Goal: Task Accomplishment & Management: Use online tool/utility

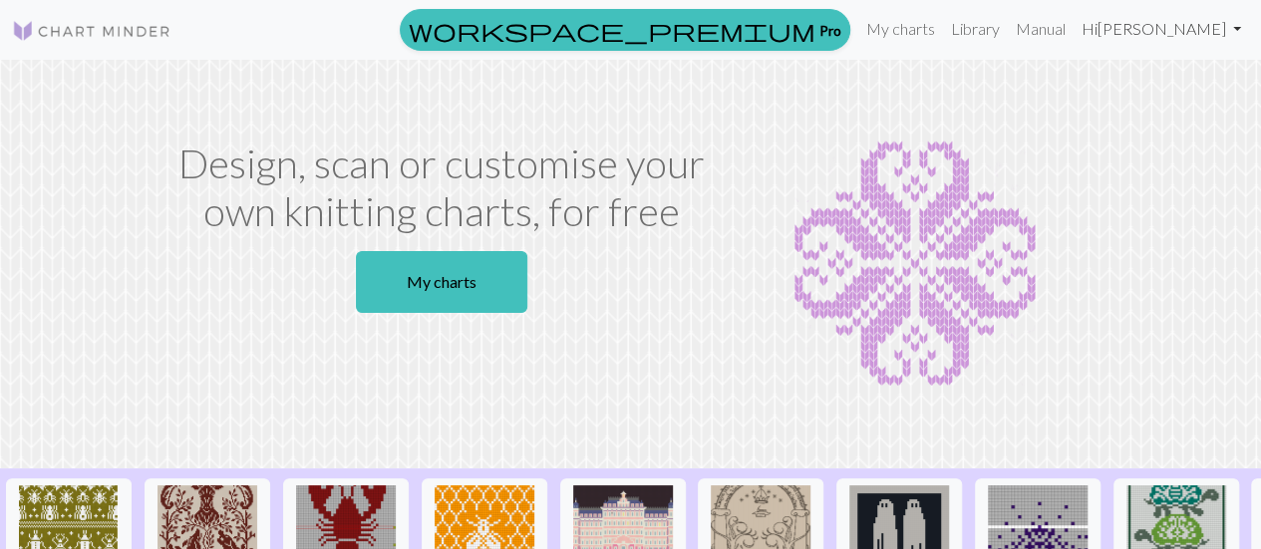
click at [1189, 31] on link "Hi [PERSON_NAME]" at bounding box center [1161, 29] width 175 height 40
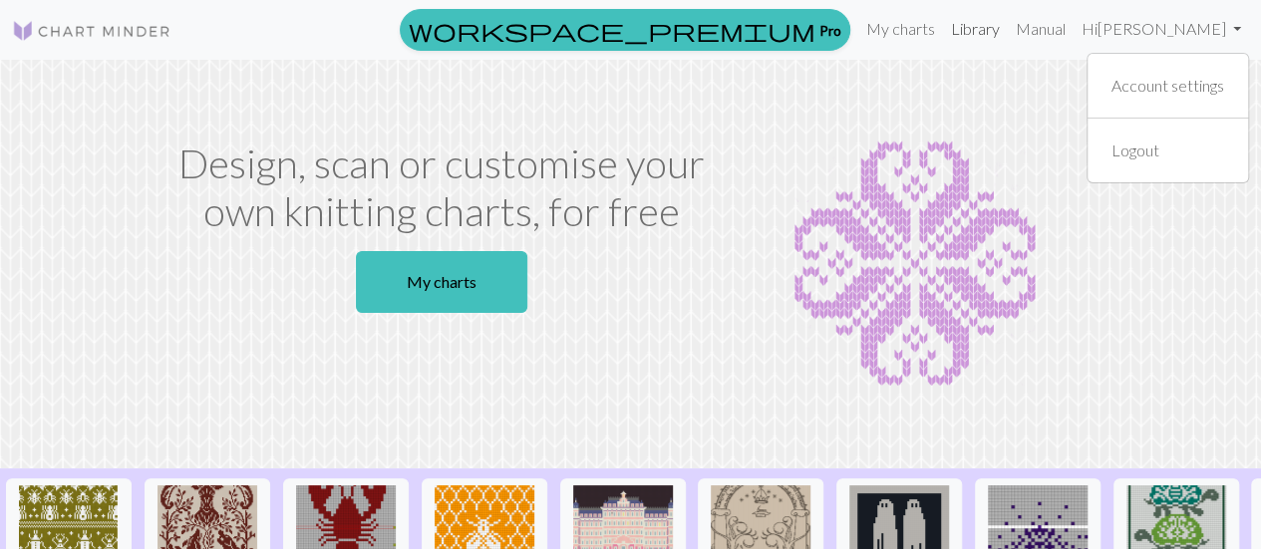
click at [1008, 19] on link "Library" at bounding box center [975, 29] width 65 height 40
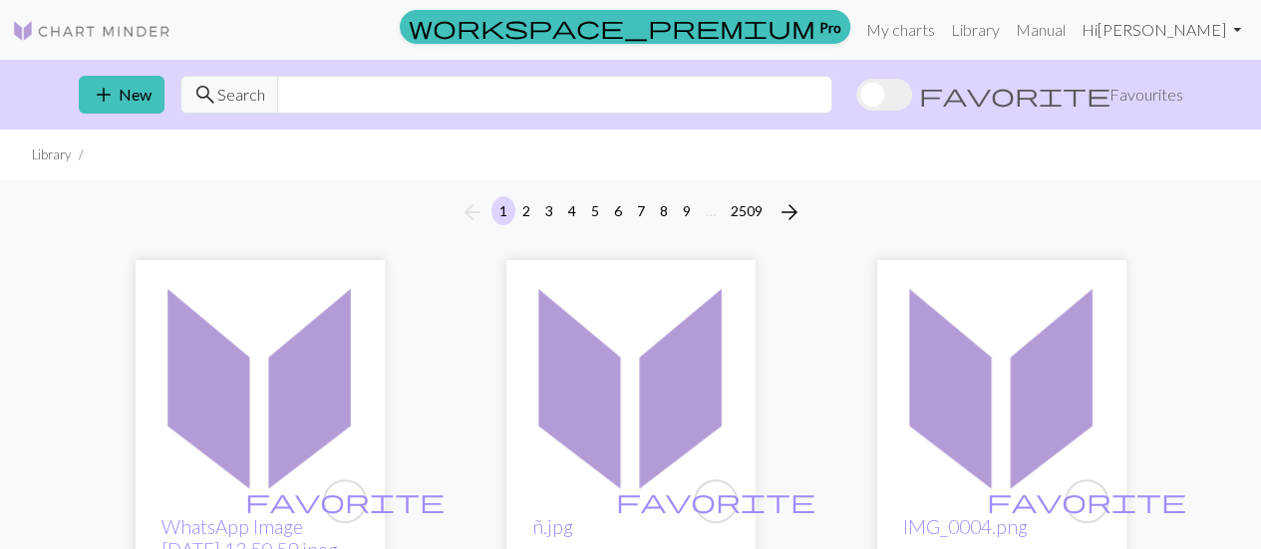
click at [1200, 38] on link "Hi [PERSON_NAME]" at bounding box center [1161, 30] width 175 height 40
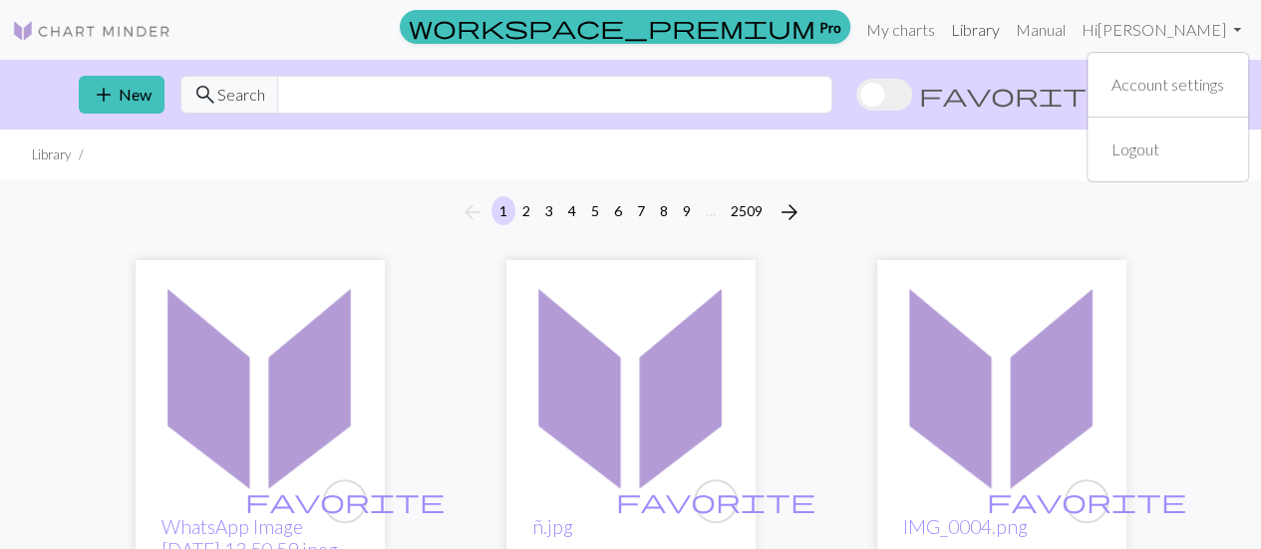
click at [1008, 35] on link "Library" at bounding box center [975, 30] width 65 height 40
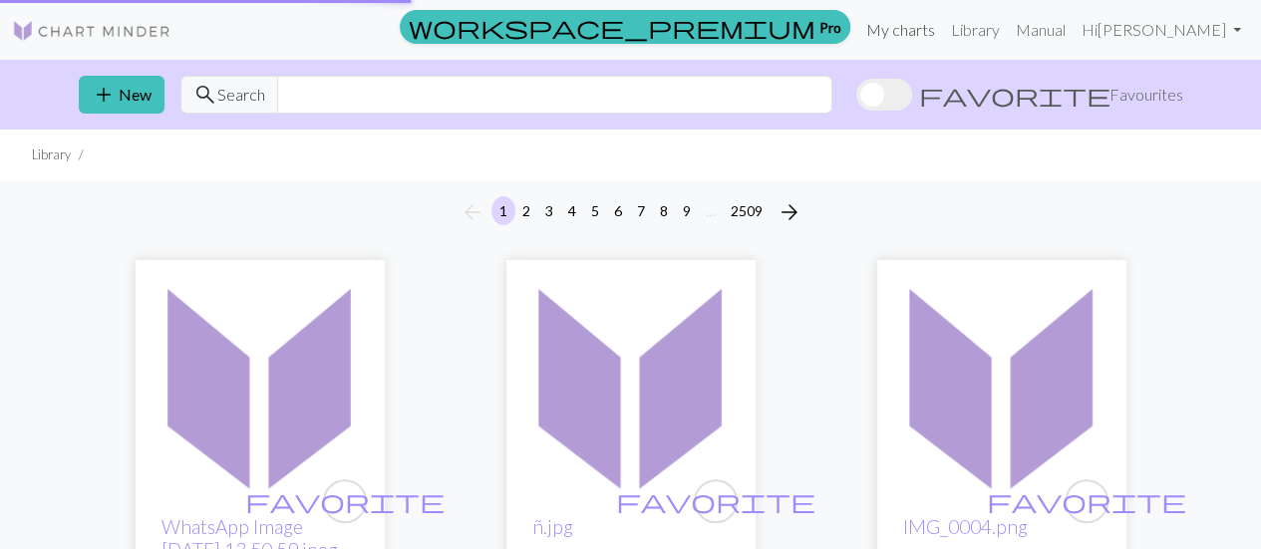
click at [943, 28] on link "My charts" at bounding box center [900, 30] width 85 height 40
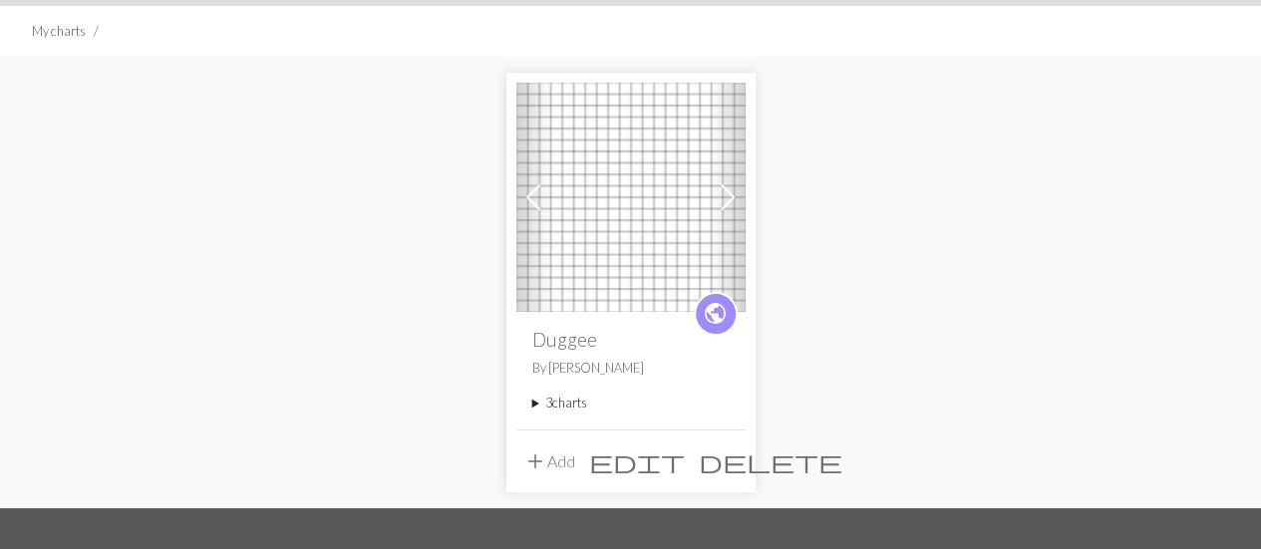
scroll to position [126, 0]
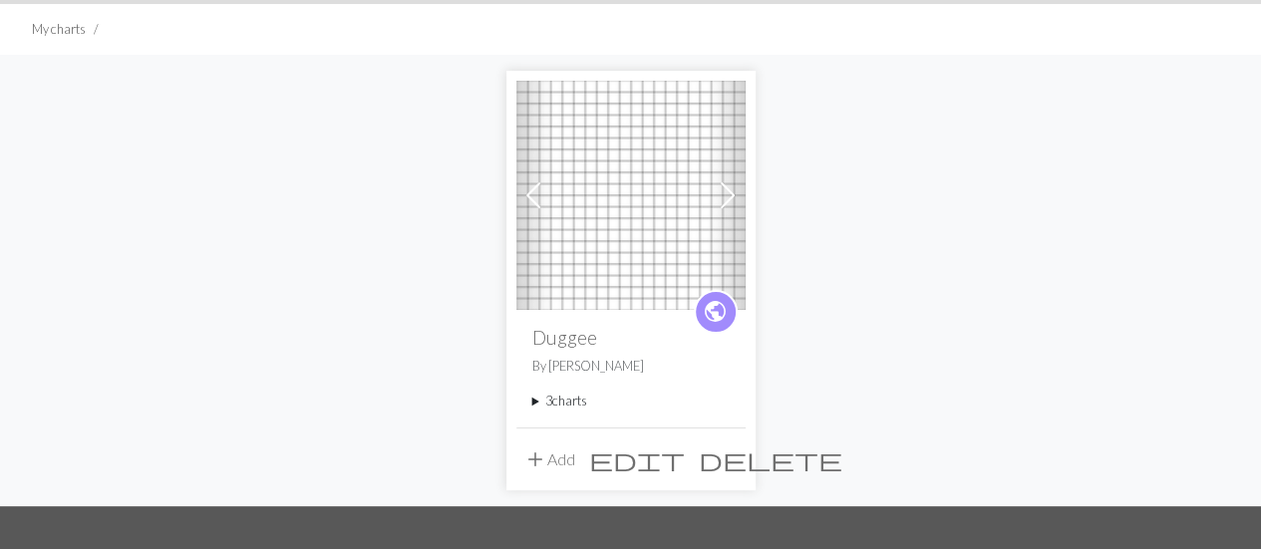
click at [549, 395] on summary "3 charts" at bounding box center [630, 401] width 197 height 19
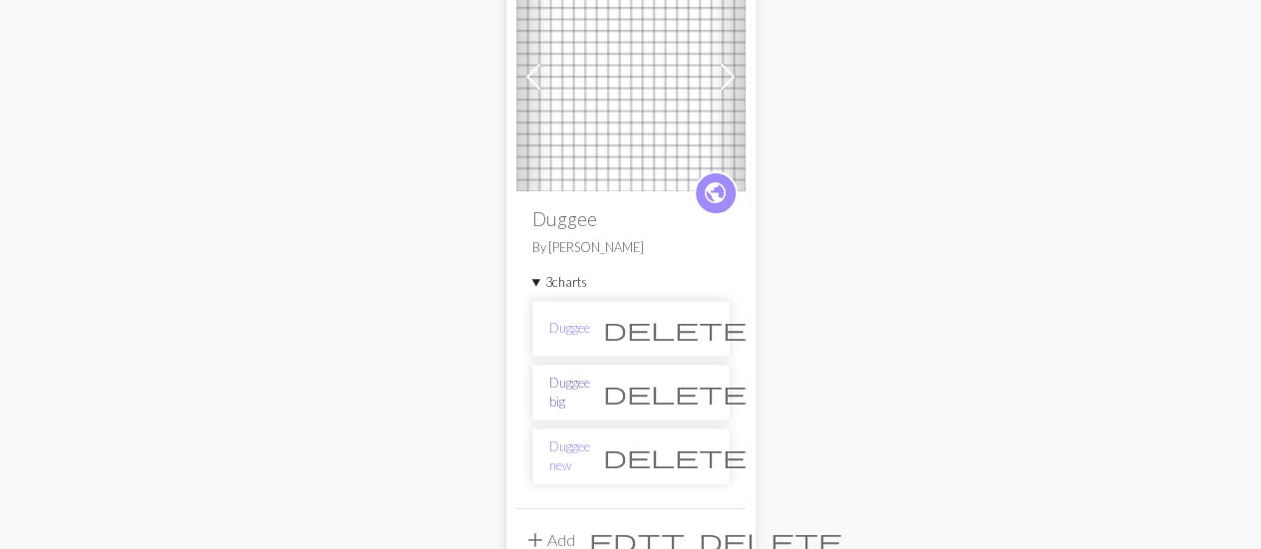
scroll to position [249, 0]
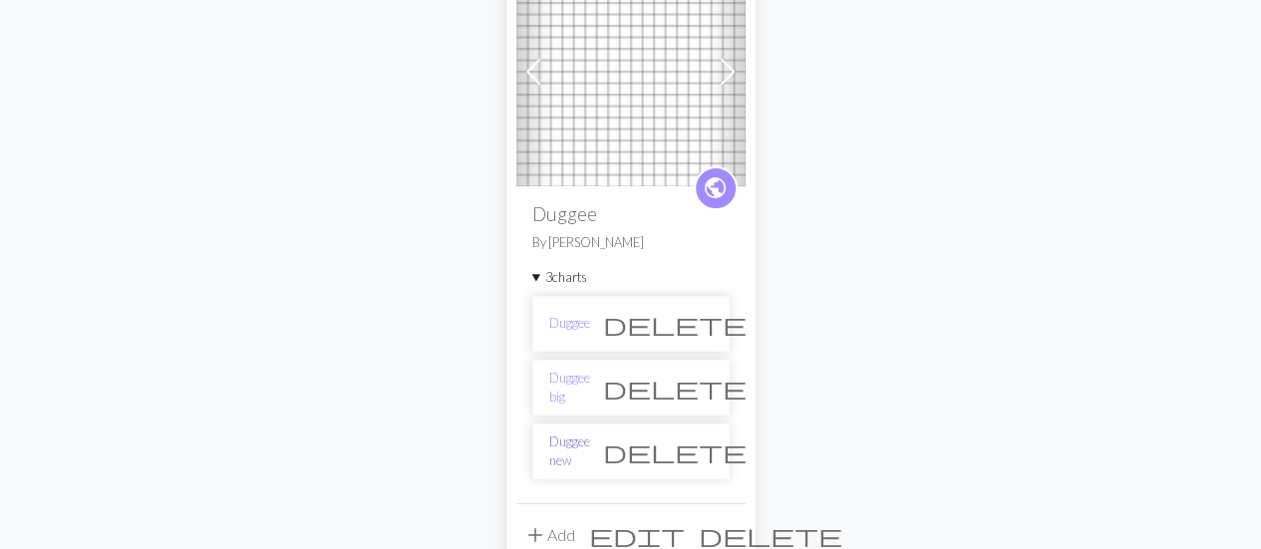
drag, startPoint x: 581, startPoint y: 468, endPoint x: 580, endPoint y: 450, distance: 18.0
click at [580, 450] on li "Duggee new delete" at bounding box center [630, 452] width 197 height 56
click at [580, 450] on link "Duggee new" at bounding box center [569, 452] width 41 height 38
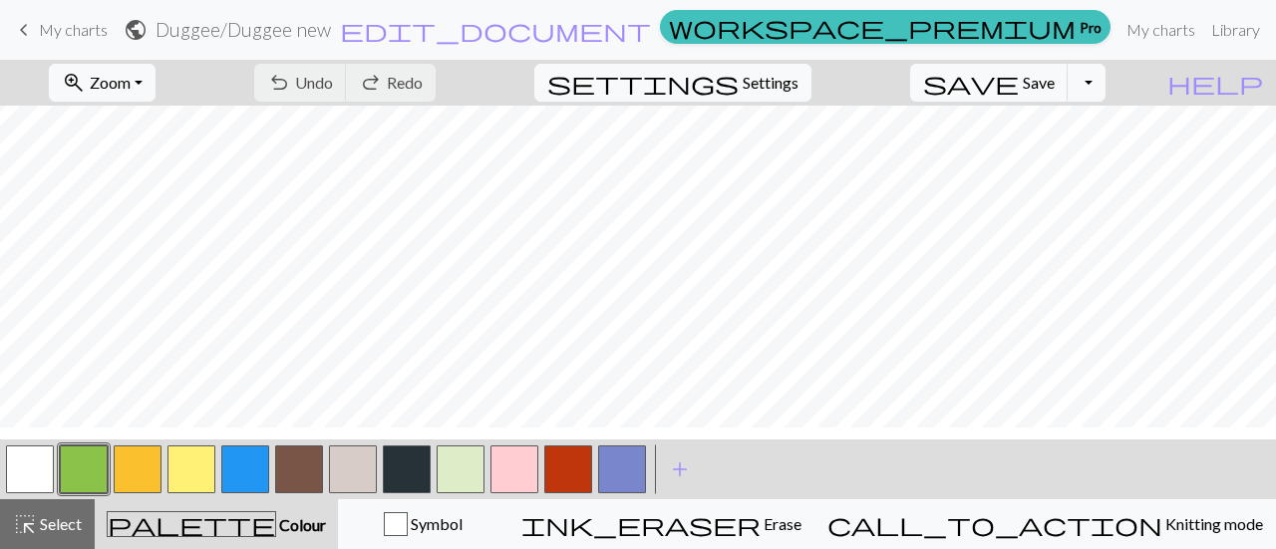
scroll to position [80, 0]
click at [782, 75] on span "Settings" at bounding box center [771, 83] width 56 height 24
select select "aran"
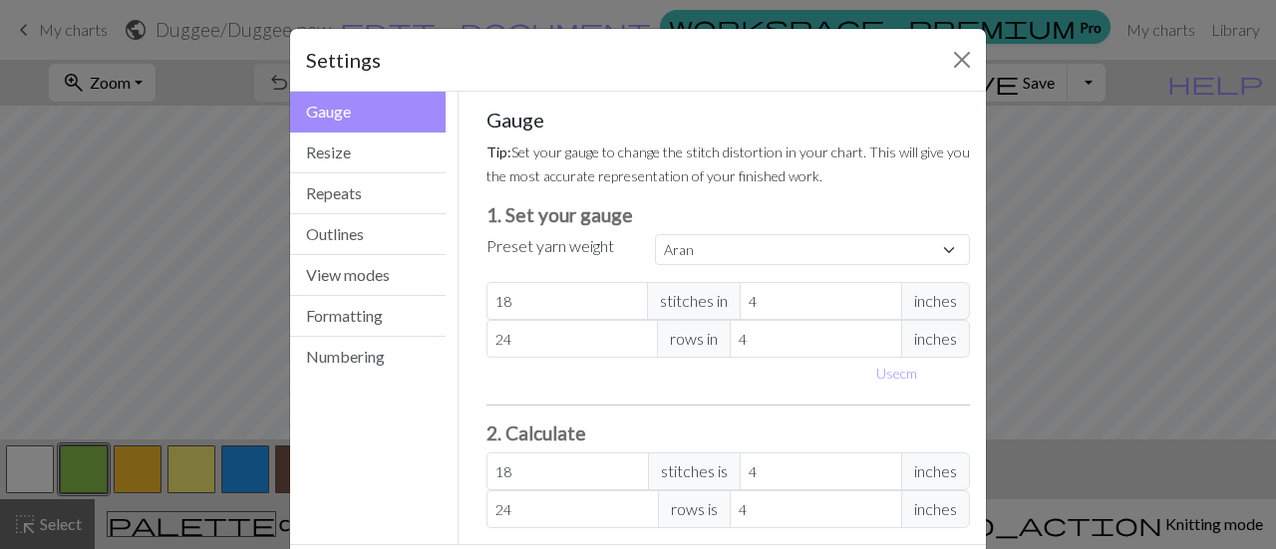
scroll to position [89, 0]
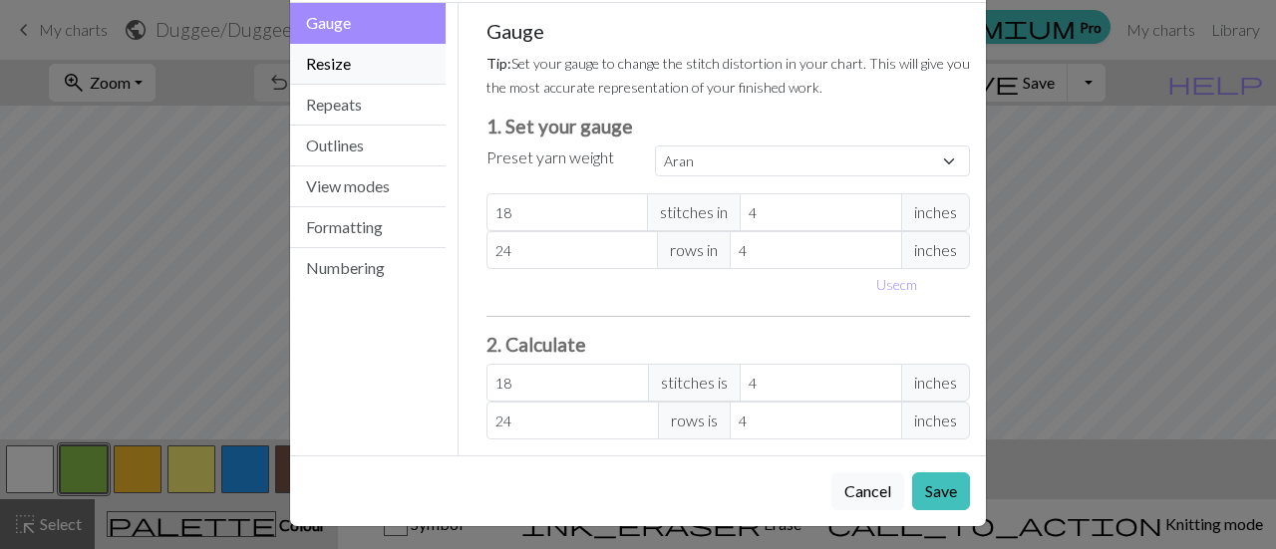
click at [384, 81] on button "Resize" at bounding box center [368, 64] width 156 height 41
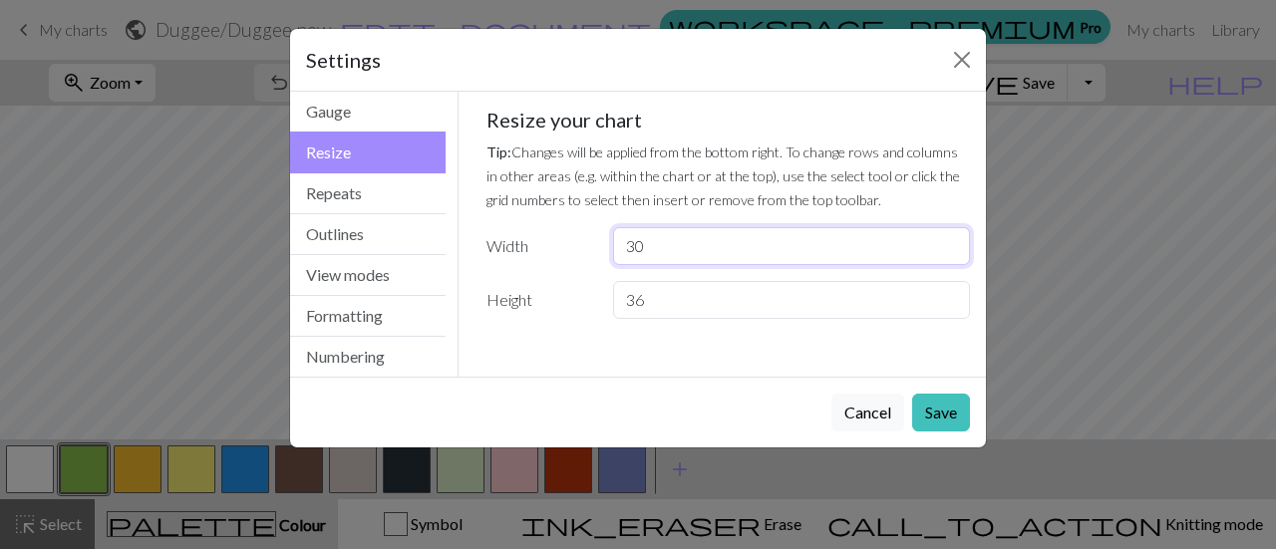
click at [664, 251] on input "30" at bounding box center [791, 246] width 357 height 38
type input "3"
type input "29"
click at [950, 415] on button "Save" at bounding box center [941, 413] width 58 height 38
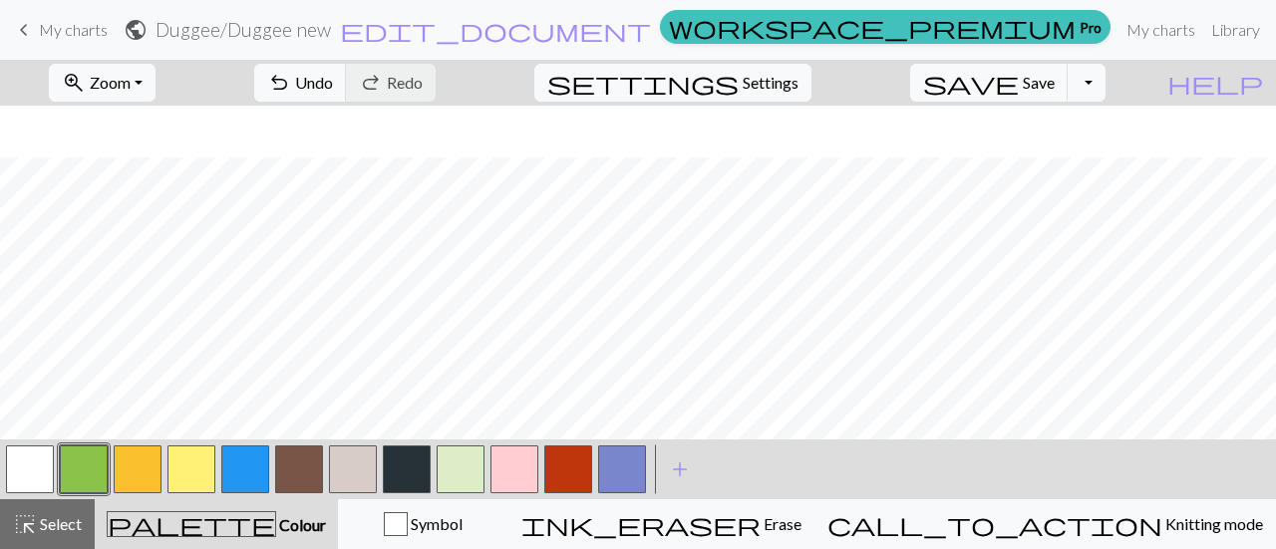
scroll to position [181, 0]
click at [36, 466] on button "button" at bounding box center [30, 470] width 48 height 48
click at [149, 478] on button "button" at bounding box center [138, 470] width 48 height 48
click at [203, 455] on button "button" at bounding box center [191, 470] width 48 height 48
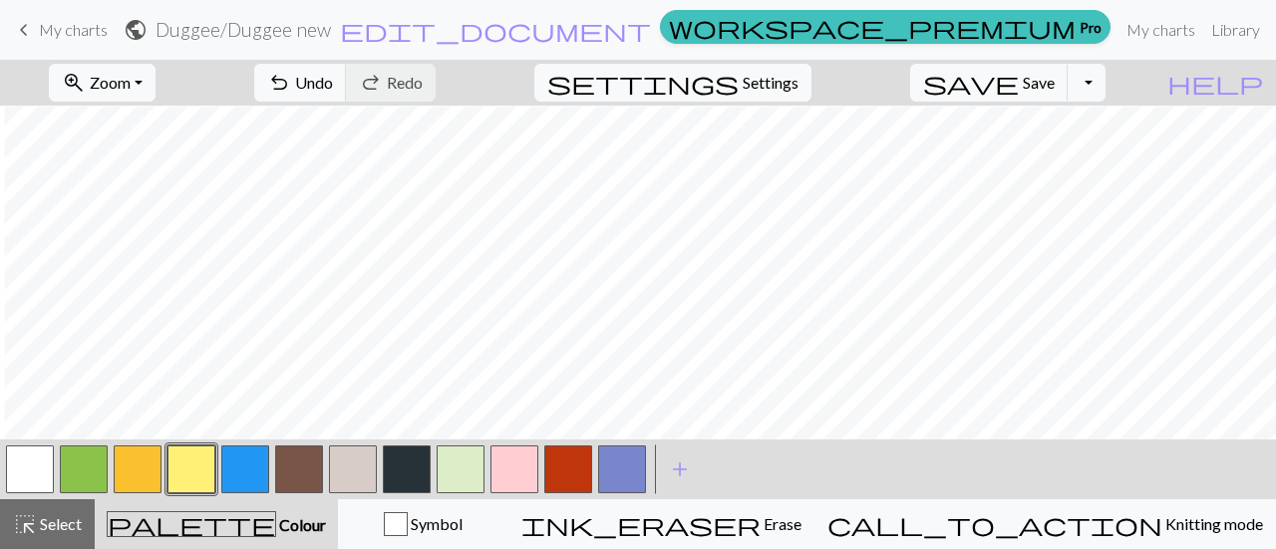
click at [120, 483] on button "button" at bounding box center [138, 470] width 48 height 48
click at [578, 459] on button "button" at bounding box center [568, 470] width 48 height 48
click at [156, 470] on button "button" at bounding box center [138, 470] width 48 height 48
click at [563, 474] on button "button" at bounding box center [568, 470] width 48 height 48
click at [624, 476] on button "button" at bounding box center [622, 470] width 48 height 48
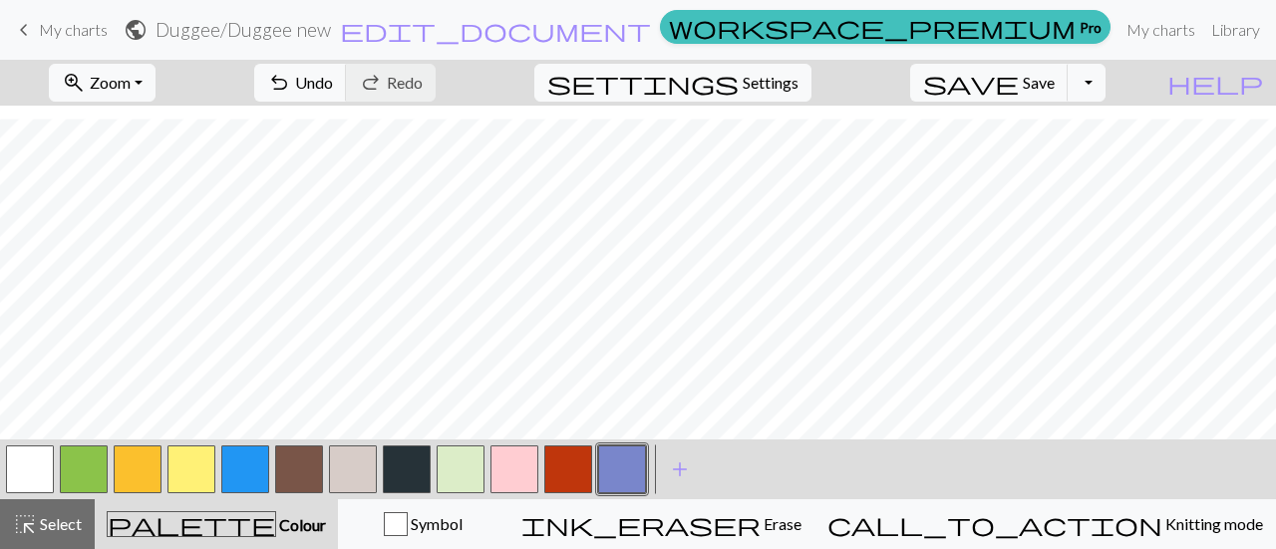
scroll to position [191, 0]
click at [205, 470] on button "button" at bounding box center [191, 470] width 48 height 48
click at [125, 473] on button "button" at bounding box center [138, 470] width 48 height 48
click at [191, 473] on button "button" at bounding box center [191, 470] width 48 height 48
click at [129, 474] on button "button" at bounding box center [138, 470] width 48 height 48
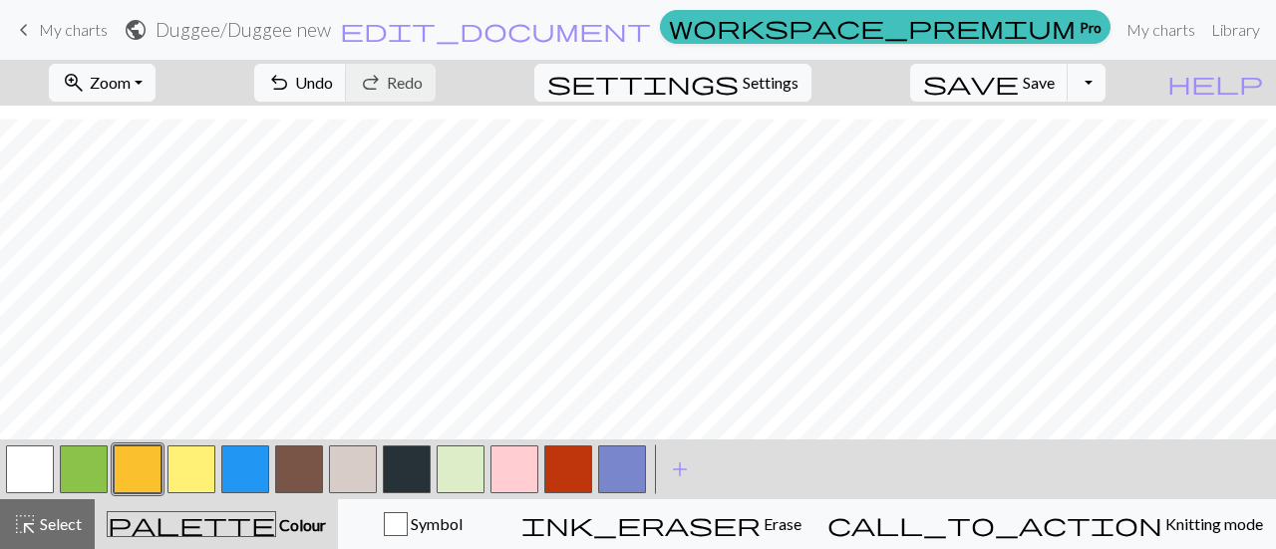
click at [187, 483] on button "button" at bounding box center [191, 470] width 48 height 48
click at [152, 465] on button "button" at bounding box center [138, 470] width 48 height 48
click at [192, 475] on button "button" at bounding box center [191, 470] width 48 height 48
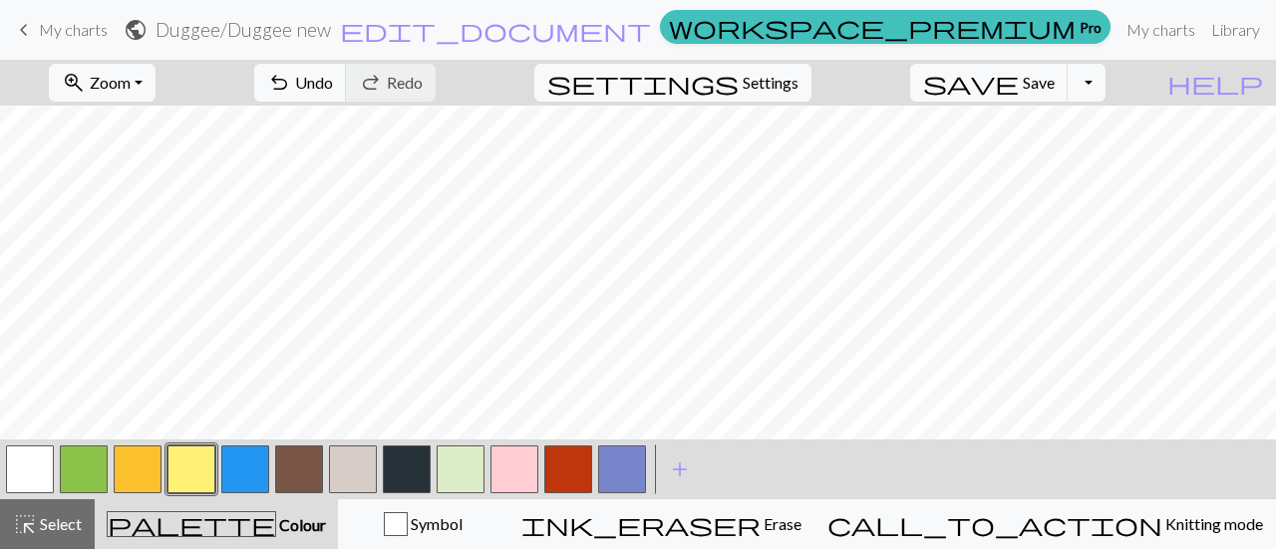
click at [30, 462] on button "button" at bounding box center [30, 470] width 48 height 48
click at [783, 294] on div "zoom_in Zoom Zoom Fit all Fit width Fit height 50% 100% 150% 200% undo Undo Und…" at bounding box center [638, 304] width 1276 height 489
click at [135, 487] on button "button" at bounding box center [138, 470] width 48 height 48
click at [768, 83] on button "settings Settings" at bounding box center [672, 83] width 277 height 38
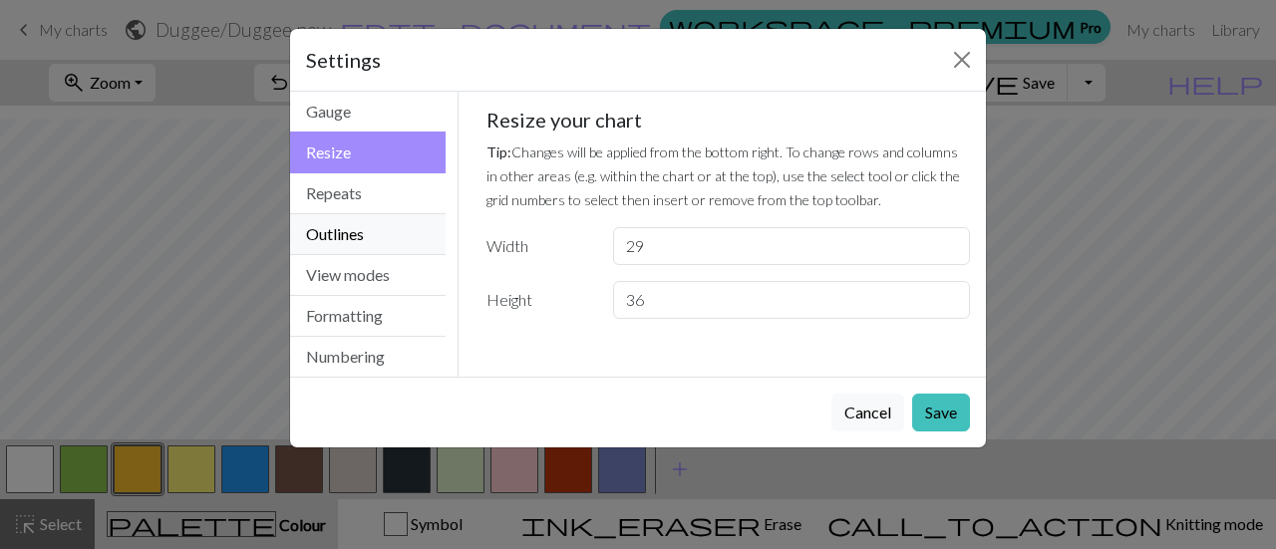
click at [373, 237] on button "Outlines" at bounding box center [368, 234] width 156 height 41
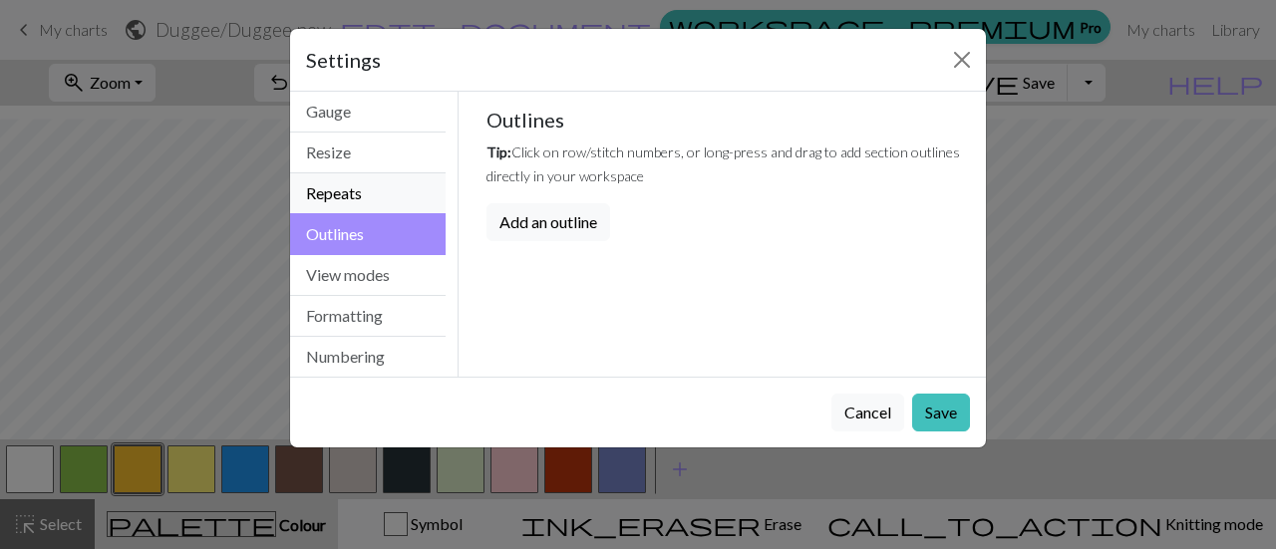
click at [331, 179] on button "Repeats" at bounding box center [368, 193] width 156 height 41
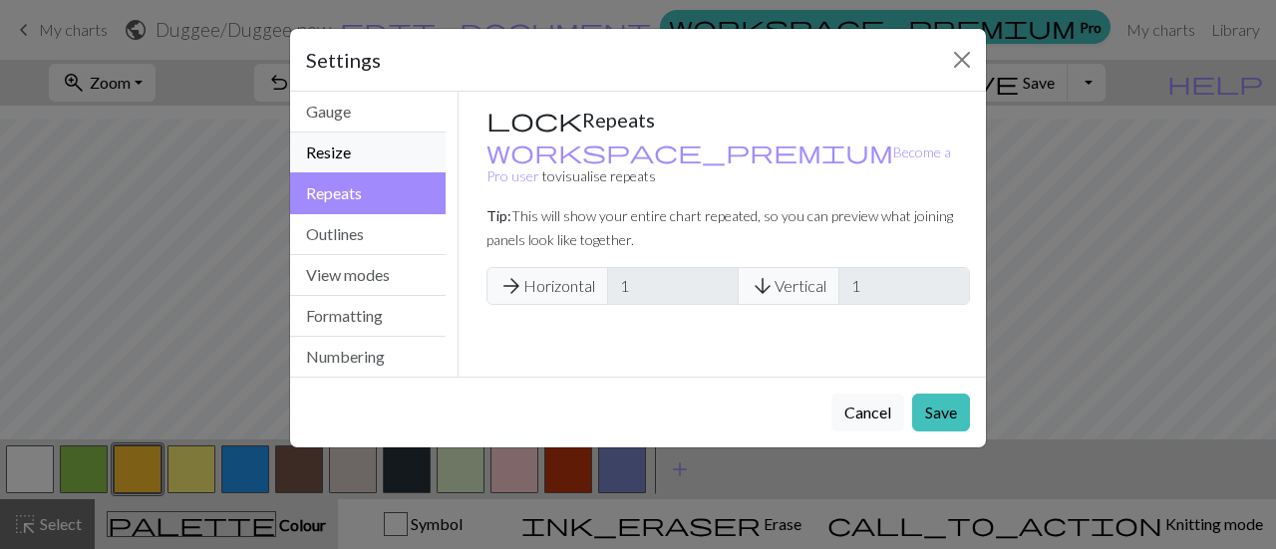
click at [339, 153] on button "Resize" at bounding box center [368, 153] width 156 height 41
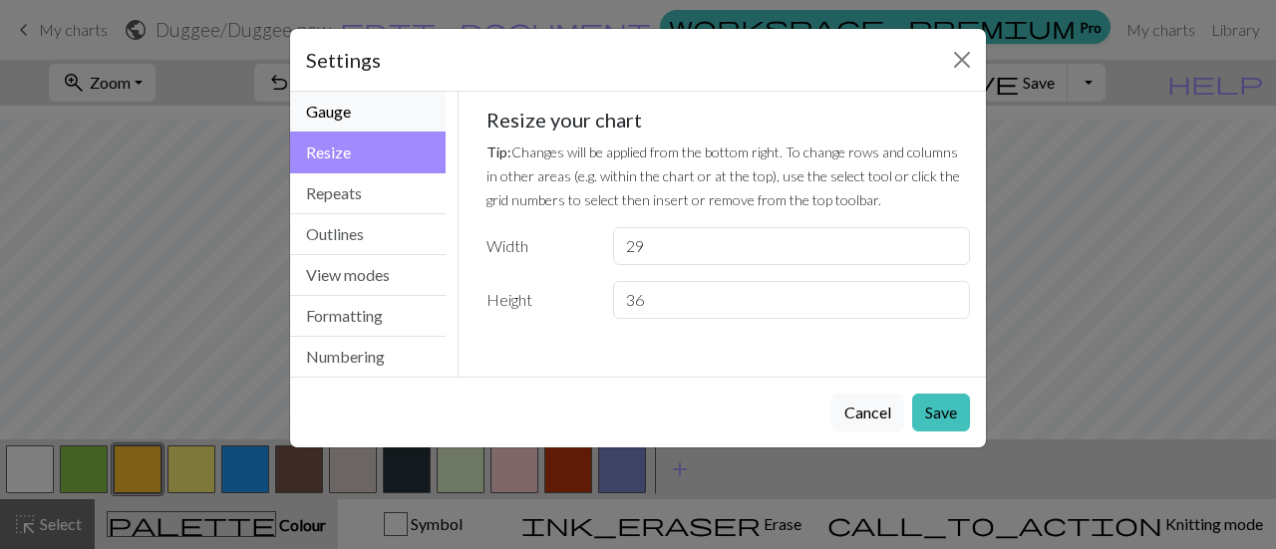
click at [355, 126] on button "Gauge" at bounding box center [368, 112] width 156 height 41
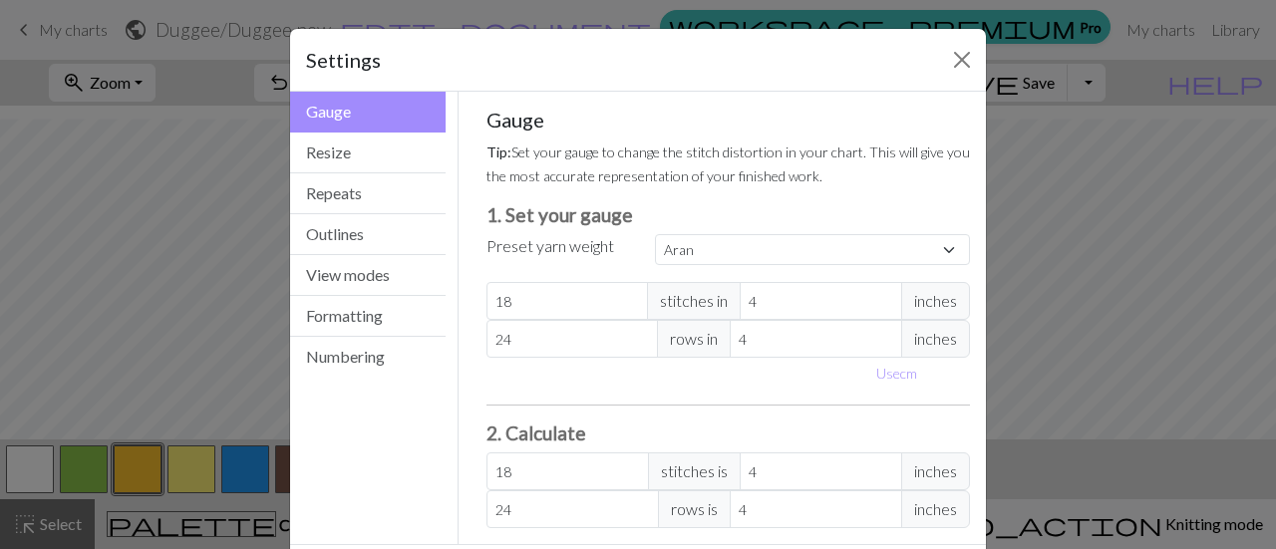
scroll to position [89, 0]
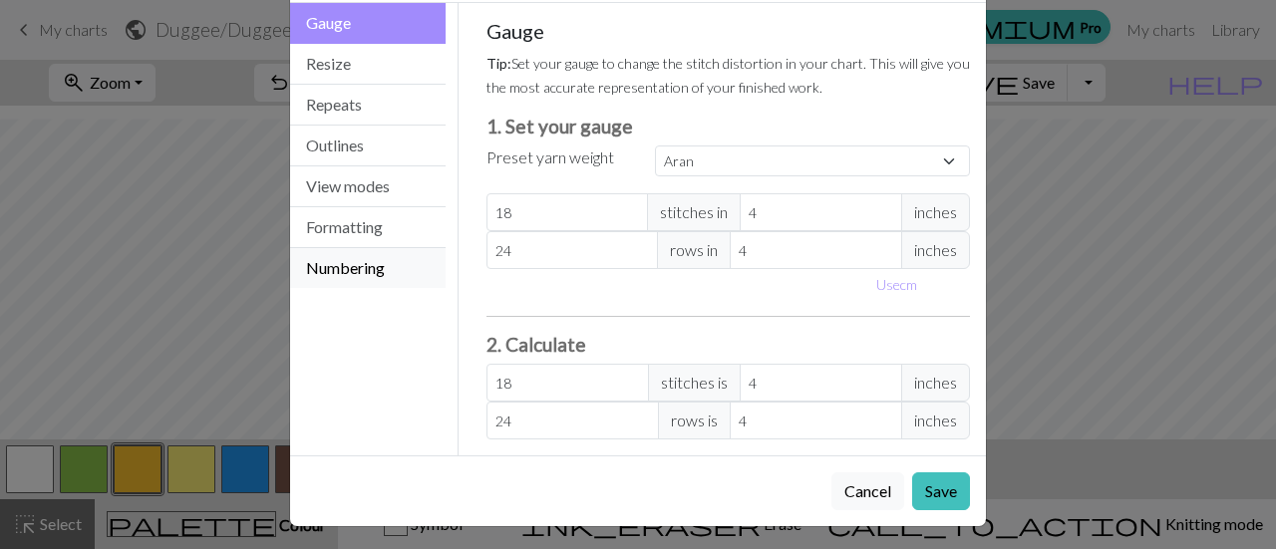
click at [341, 256] on button "Numbering" at bounding box center [368, 268] width 156 height 40
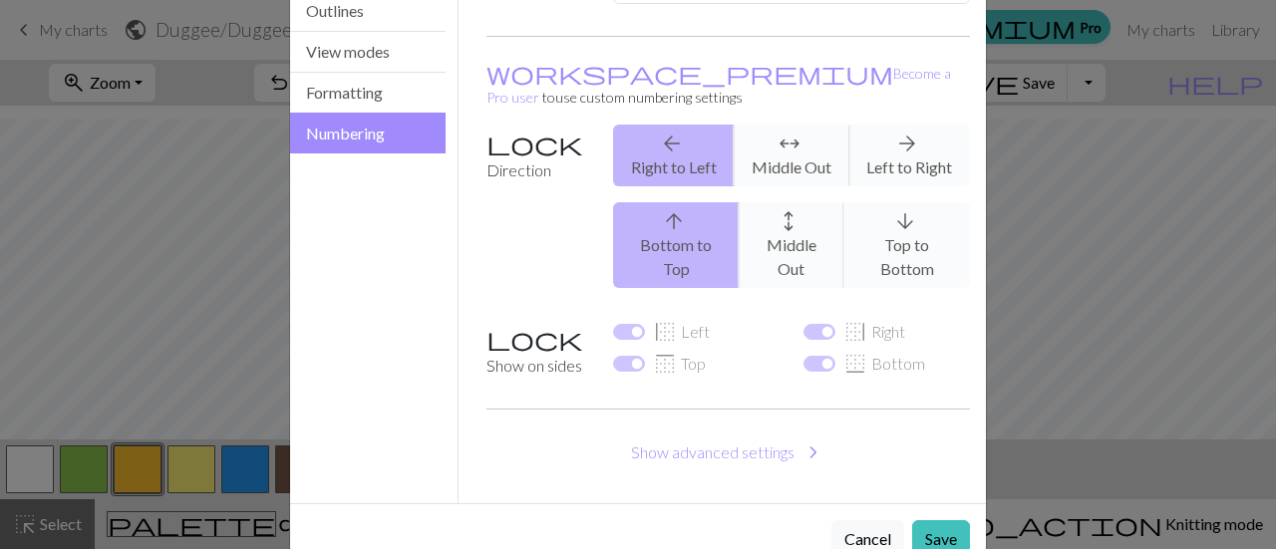
scroll to position [0, 0]
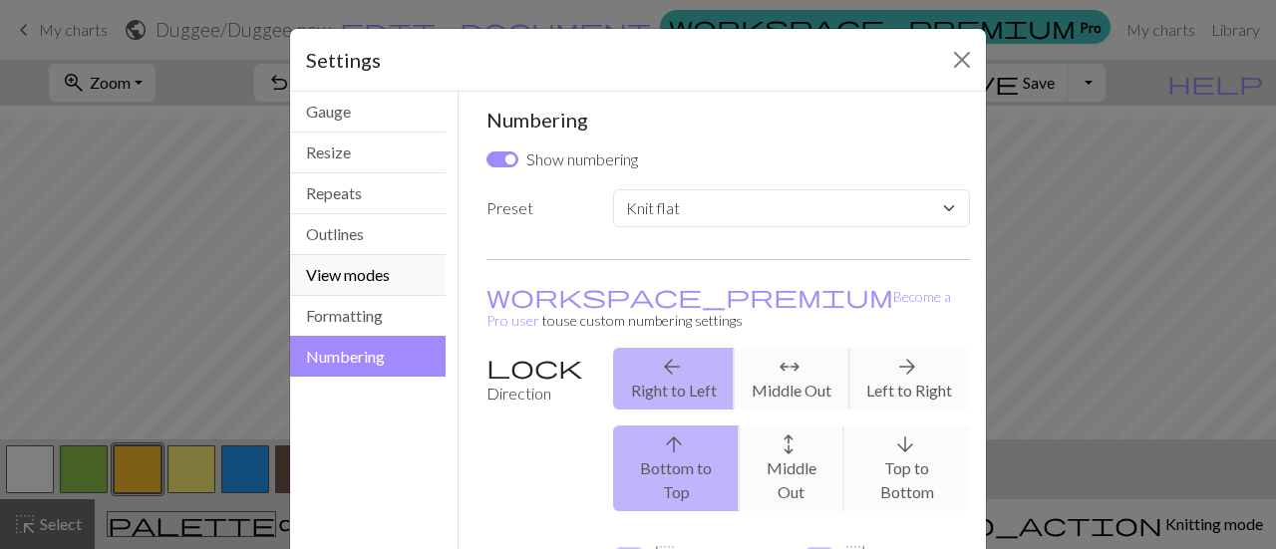
click at [360, 292] on button "View modes" at bounding box center [368, 275] width 156 height 41
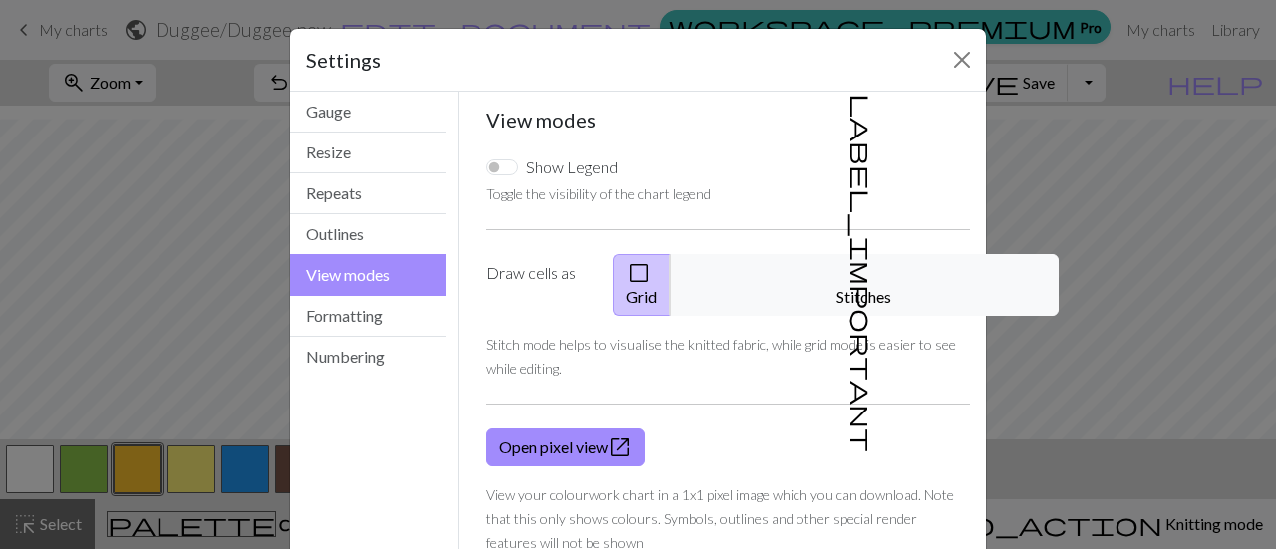
click at [935, 65] on div "Settings" at bounding box center [638, 60] width 696 height 63
click at [956, 57] on button "Close" at bounding box center [962, 60] width 32 height 32
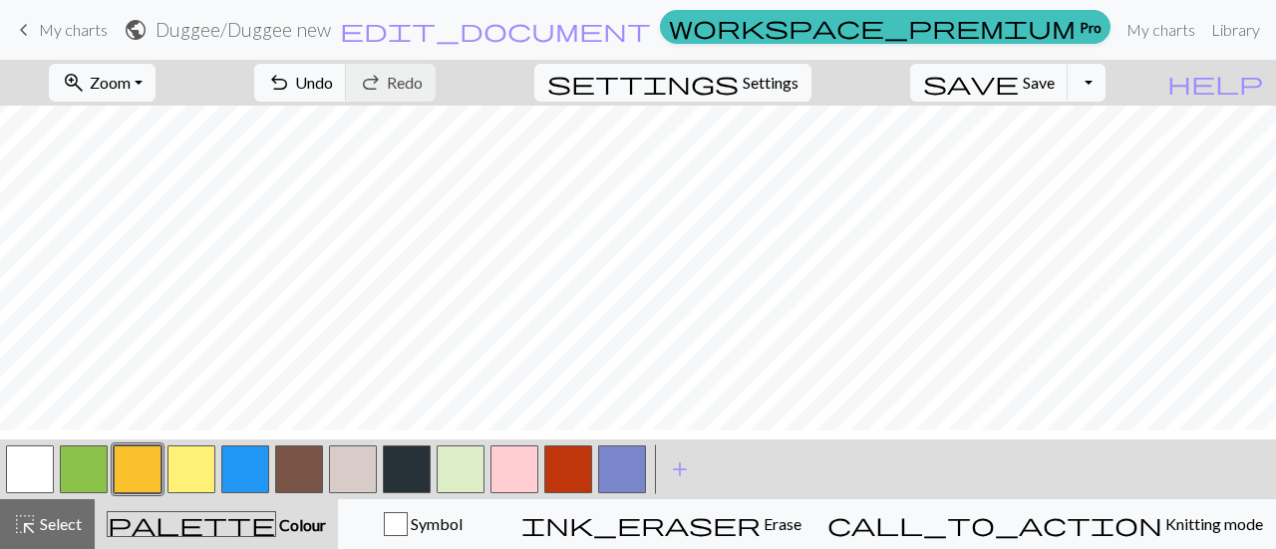
scroll to position [142, 0]
click at [202, 460] on button "button" at bounding box center [191, 470] width 48 height 48
click at [313, 469] on button "button" at bounding box center [299, 470] width 48 height 48
click at [36, 484] on button "button" at bounding box center [30, 470] width 48 height 48
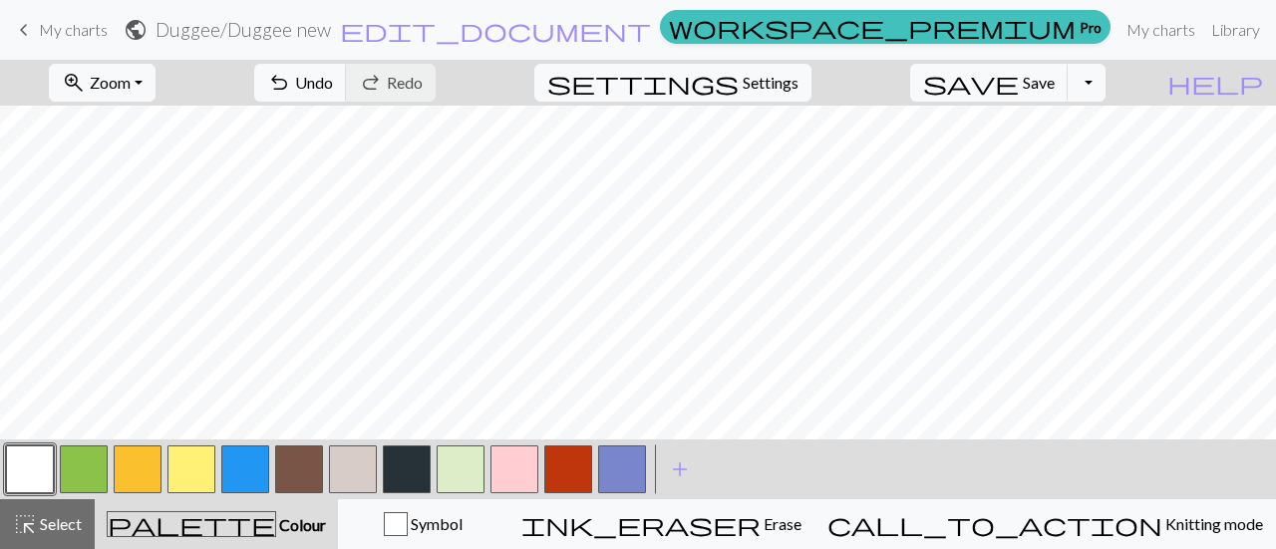
scroll to position [0, 0]
click at [297, 466] on button "button" at bounding box center [299, 470] width 48 height 48
click at [576, 456] on button "button" at bounding box center [568, 470] width 48 height 48
click at [204, 474] on button "button" at bounding box center [191, 470] width 48 height 48
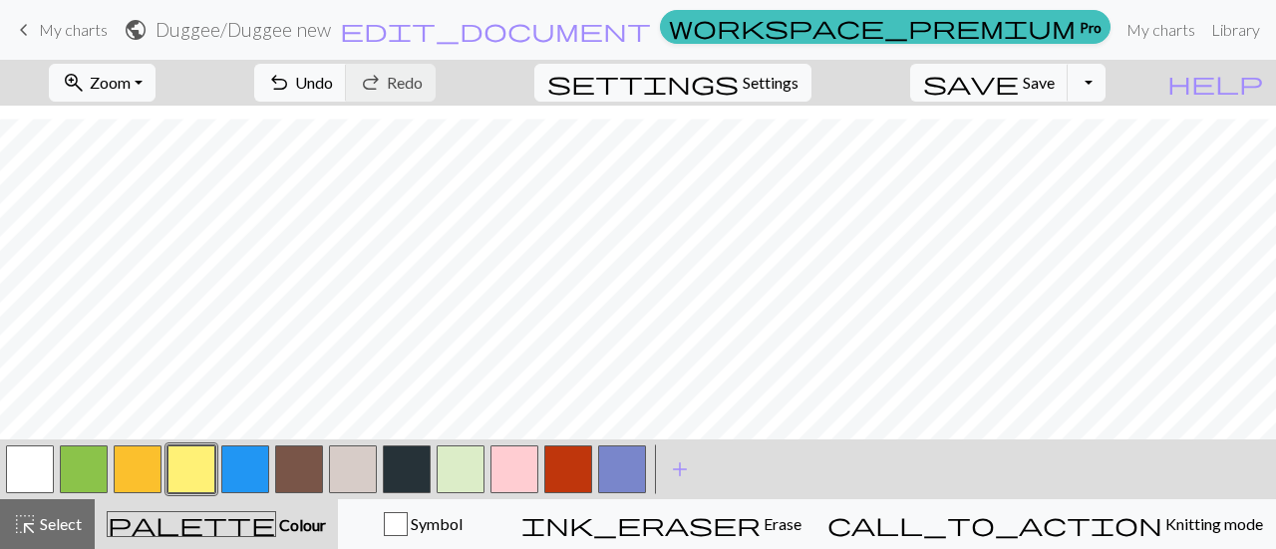
click at [233, 487] on button "button" at bounding box center [245, 470] width 48 height 48
click at [39, 454] on button "button" at bounding box center [30, 470] width 48 height 48
click at [134, 465] on button "button" at bounding box center [138, 470] width 48 height 48
click at [575, 451] on button "button" at bounding box center [568, 470] width 48 height 48
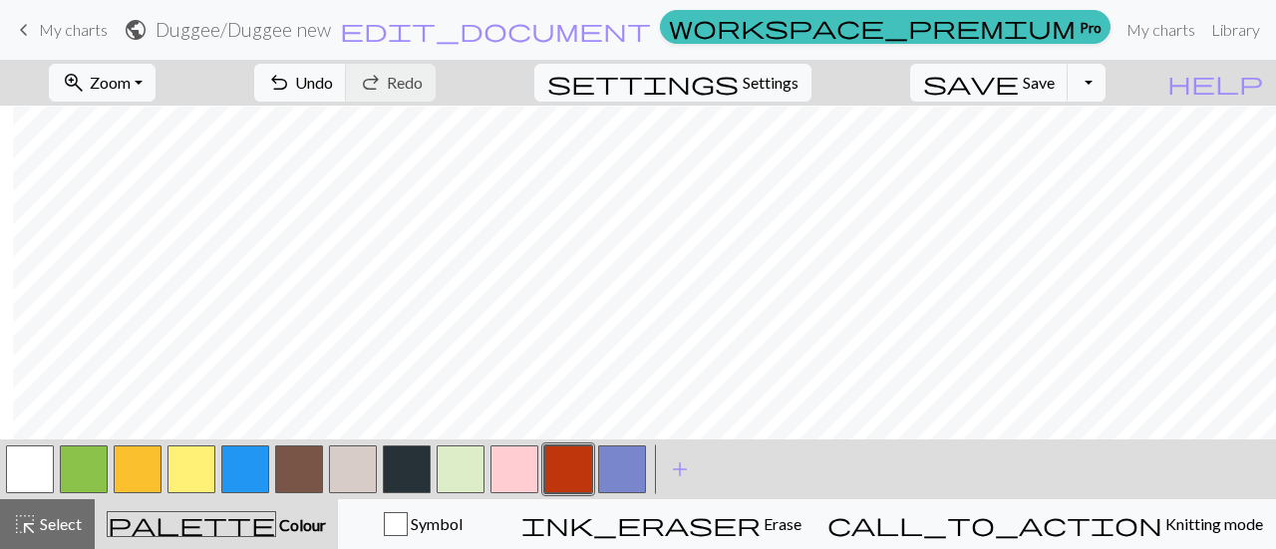
click at [144, 466] on button "button" at bounding box center [138, 470] width 48 height 48
click at [630, 476] on button "button" at bounding box center [622, 470] width 48 height 48
click at [370, 472] on button "button" at bounding box center [353, 470] width 48 height 48
click at [393, 465] on button "button" at bounding box center [407, 470] width 48 height 48
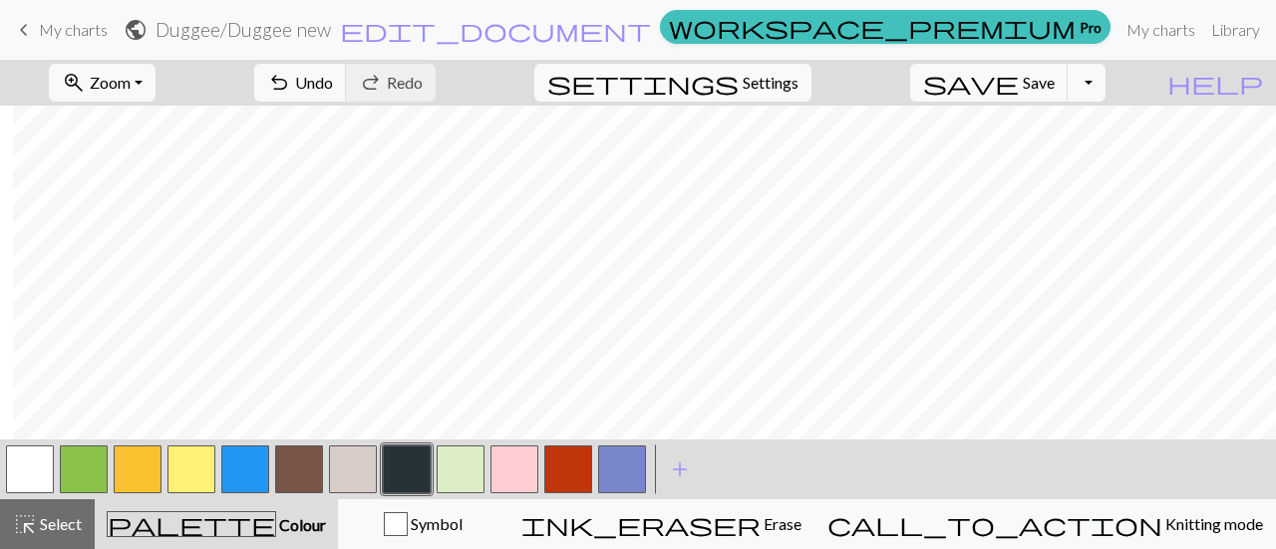
scroll to position [28, 13]
click at [40, 480] on button "button" at bounding box center [30, 470] width 48 height 48
click at [301, 482] on button "button" at bounding box center [299, 470] width 48 height 48
click at [32, 468] on button "button" at bounding box center [30, 470] width 48 height 48
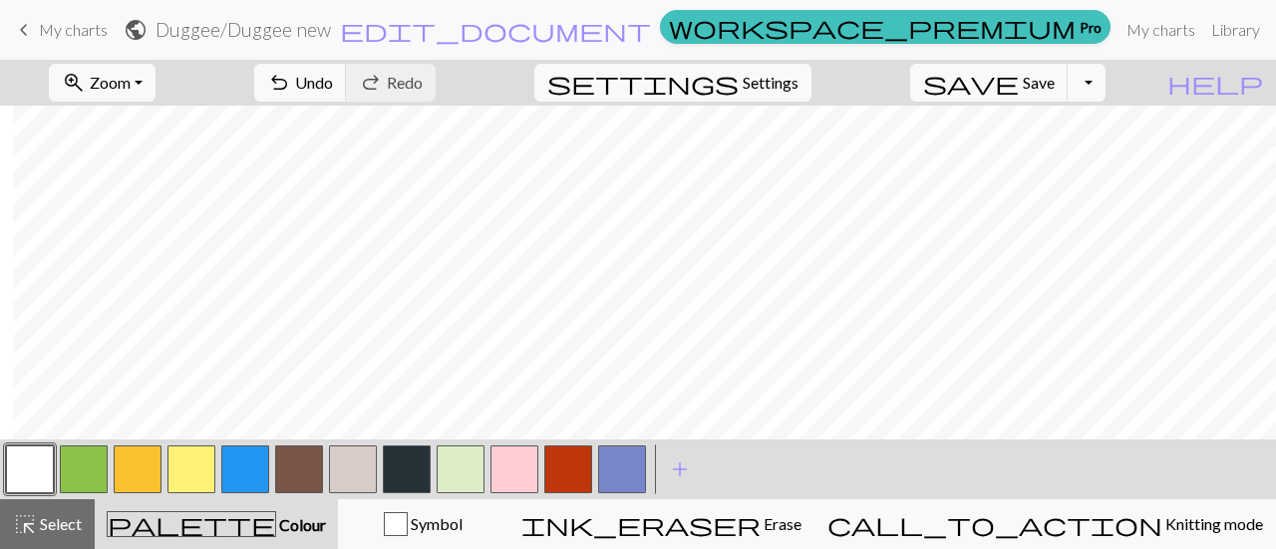
click at [317, 454] on button "button" at bounding box center [299, 470] width 48 height 48
click at [22, 479] on button "button" at bounding box center [30, 470] width 48 height 48
click at [301, 467] on button "button" at bounding box center [299, 470] width 48 height 48
click at [44, 455] on button "button" at bounding box center [30, 470] width 48 height 48
click at [393, 482] on button "button" at bounding box center [407, 470] width 48 height 48
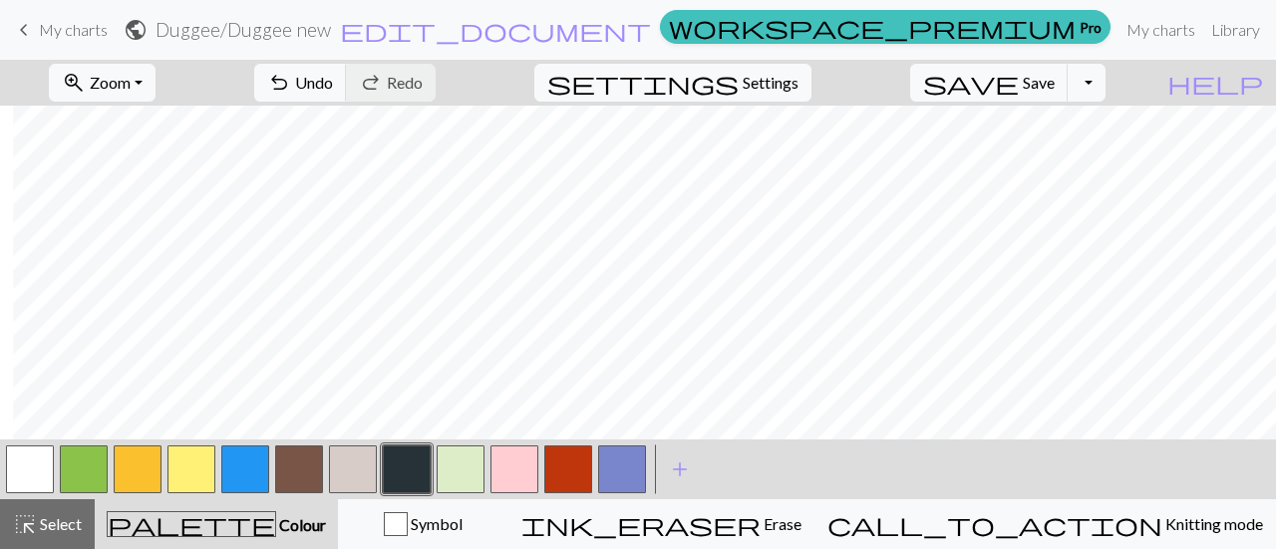
click at [40, 467] on button "button" at bounding box center [30, 470] width 48 height 48
click at [413, 470] on button "button" at bounding box center [407, 470] width 48 height 48
click at [29, 494] on div at bounding box center [30, 470] width 54 height 54
click at [29, 484] on button "button" at bounding box center [30, 470] width 48 height 48
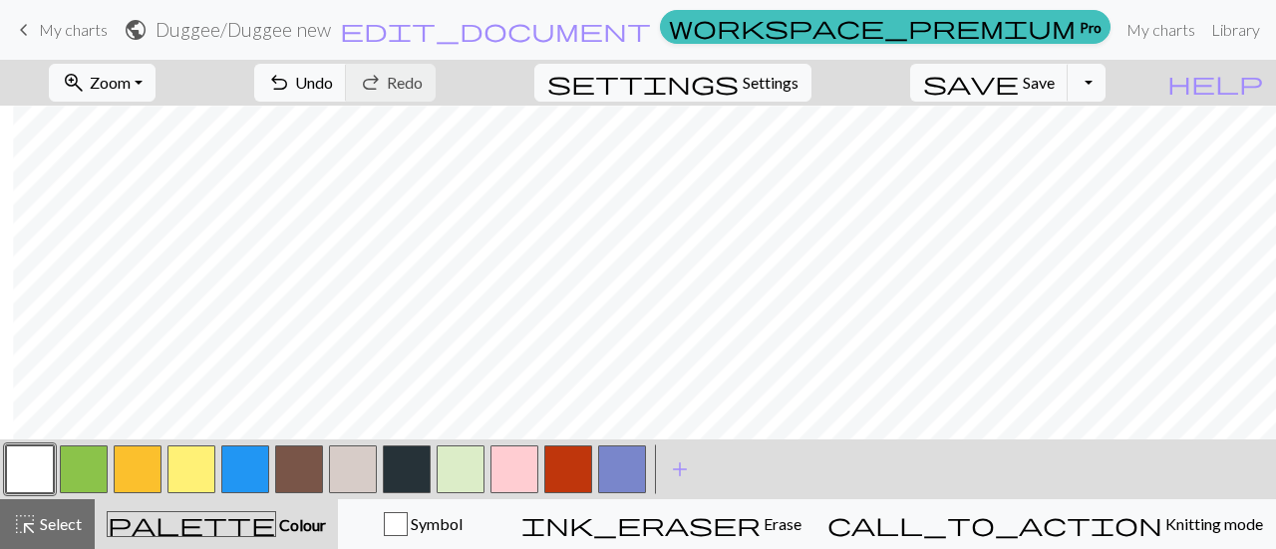
click at [410, 469] on button "button" at bounding box center [407, 470] width 48 height 48
click at [299, 462] on button "button" at bounding box center [299, 470] width 48 height 48
click at [31, 480] on button "button" at bounding box center [30, 470] width 48 height 48
click at [426, 458] on button "button" at bounding box center [407, 470] width 48 height 48
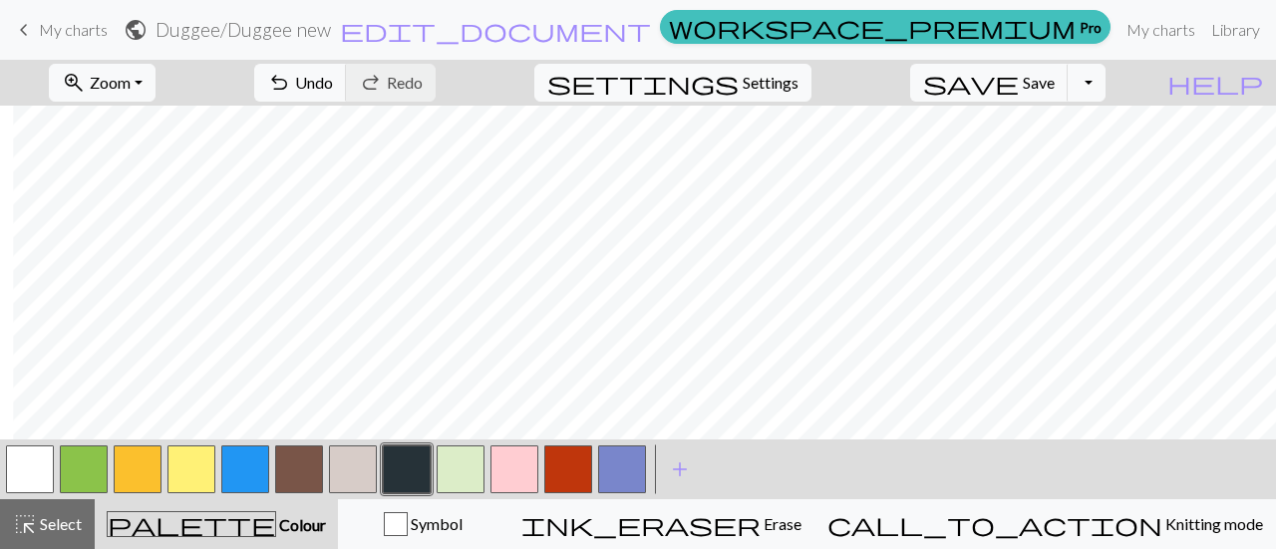
click at [34, 478] on button "button" at bounding box center [30, 470] width 48 height 48
click at [148, 479] on button "button" at bounding box center [138, 470] width 48 height 48
click at [311, 478] on button "button" at bounding box center [299, 470] width 48 height 48
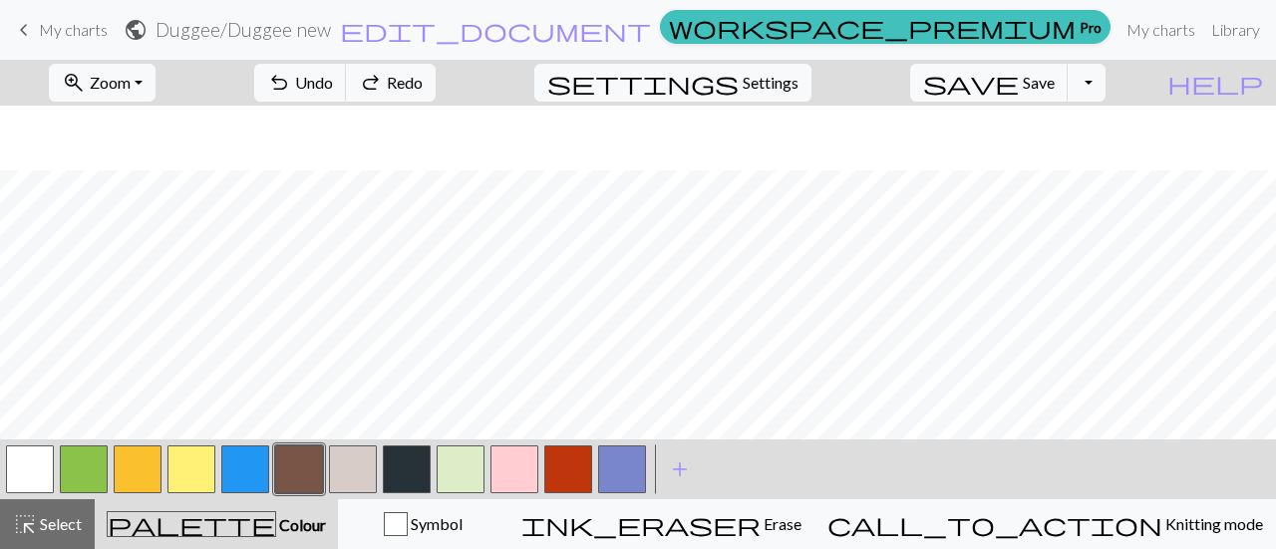
scroll to position [70, 0]
click at [1055, 76] on span "Save" at bounding box center [1039, 82] width 32 height 19
click at [195, 458] on button "button" at bounding box center [191, 470] width 48 height 48
click at [130, 462] on button "button" at bounding box center [138, 470] width 48 height 48
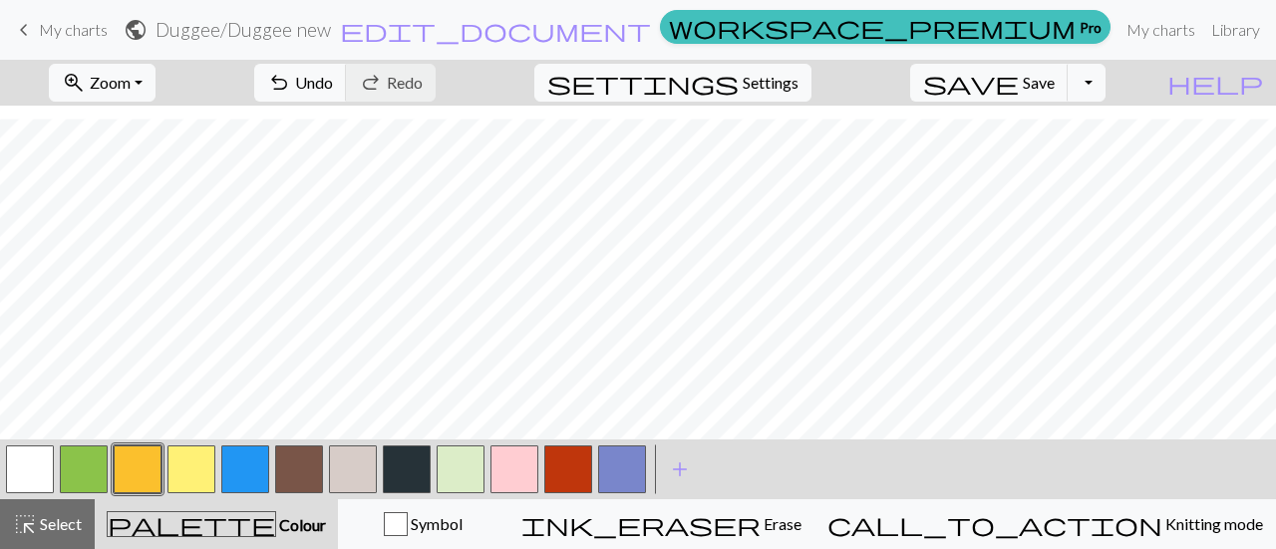
scroll to position [0, 0]
click at [1019, 72] on span "save" at bounding box center [971, 83] width 96 height 28
